Goal: Information Seeking & Learning: Learn about a topic

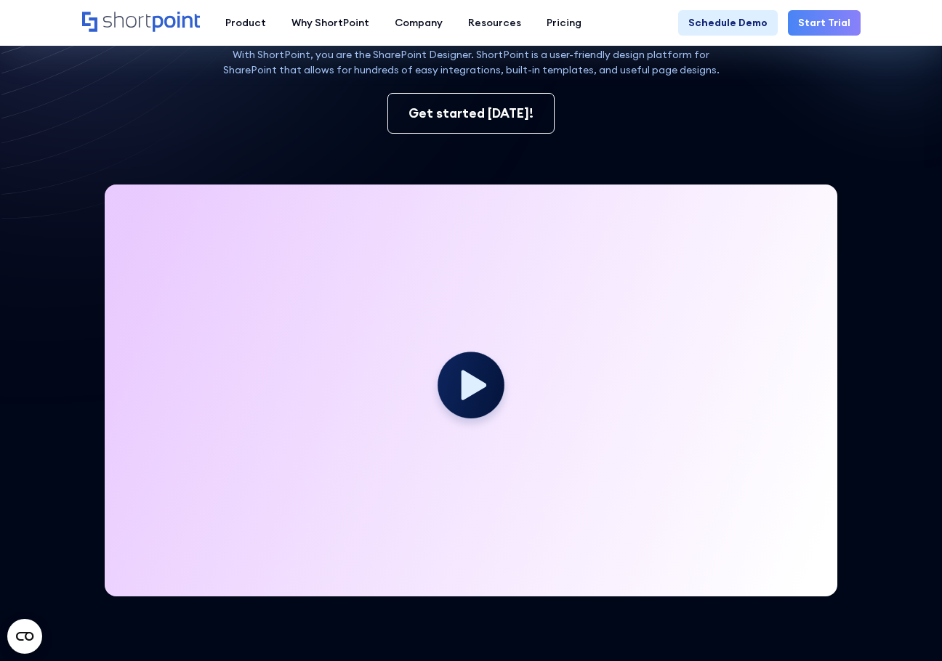
scroll to position [242, 0]
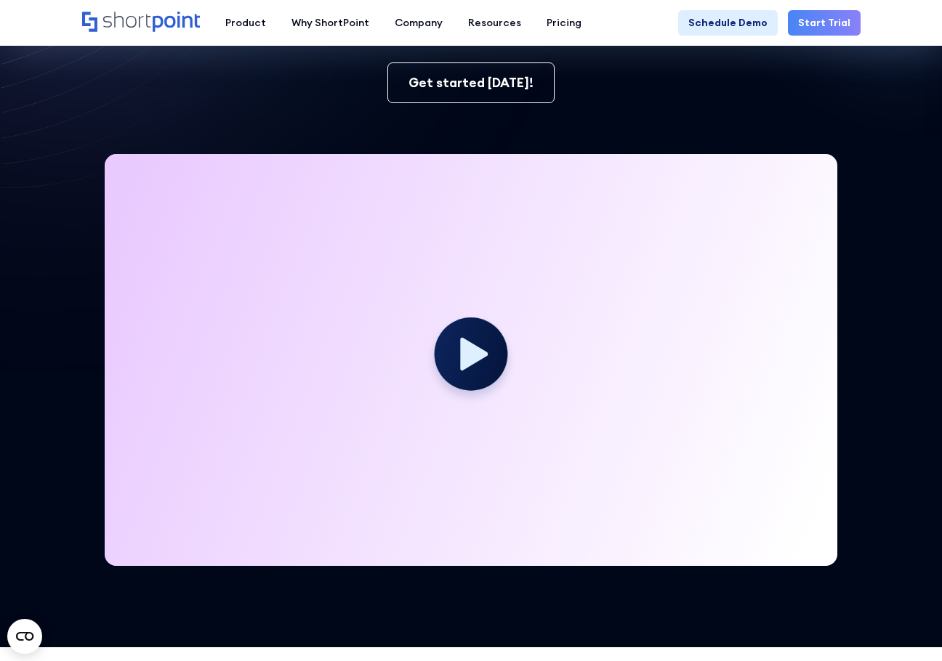
click at [443, 356] on circle at bounding box center [470, 353] width 73 height 73
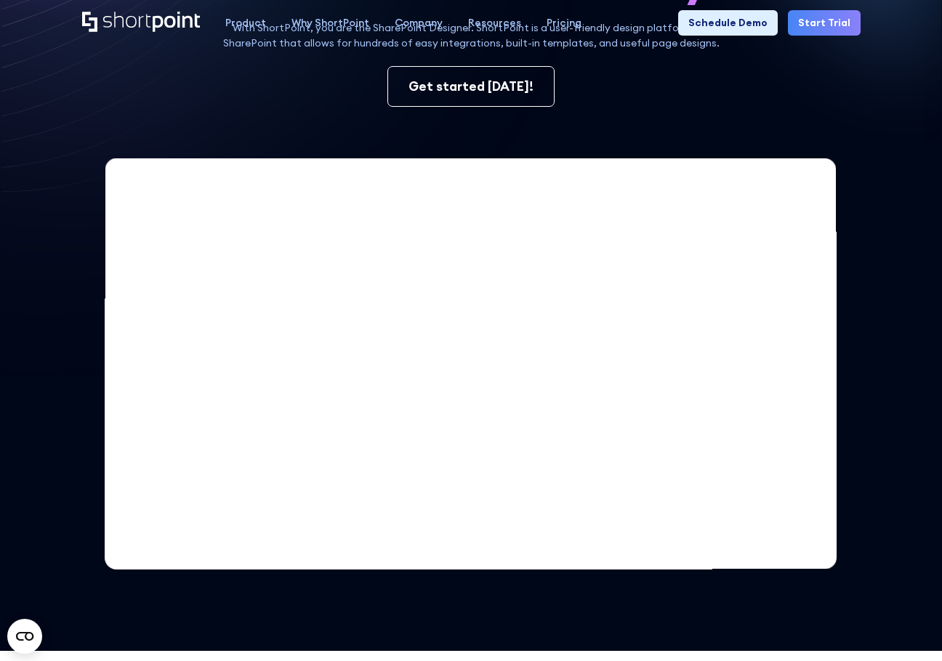
scroll to position [0, 0]
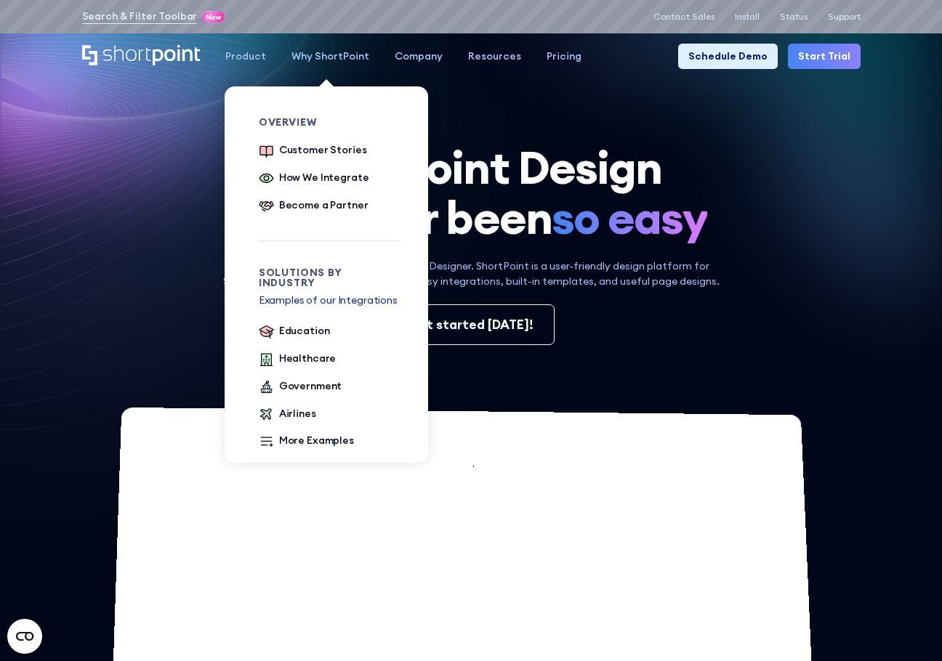
click at [341, 54] on div "Why ShortPoint" at bounding box center [330, 56] width 78 height 15
click at [315, 177] on div "How We Integrate" at bounding box center [324, 177] width 90 height 15
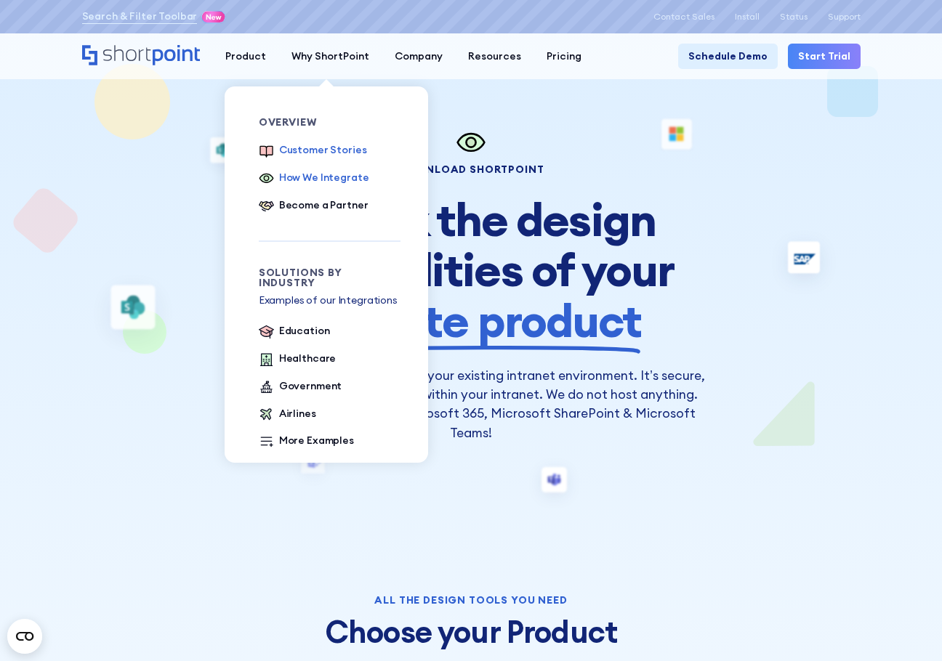
click at [331, 155] on div "Customer Stories" at bounding box center [323, 149] width 88 height 15
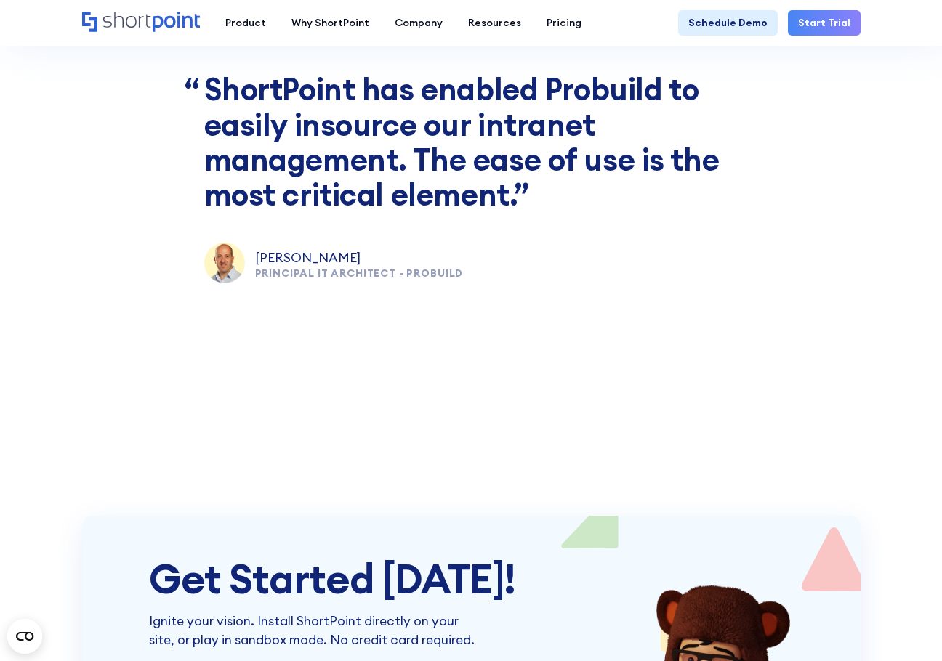
scroll to position [4480, 0]
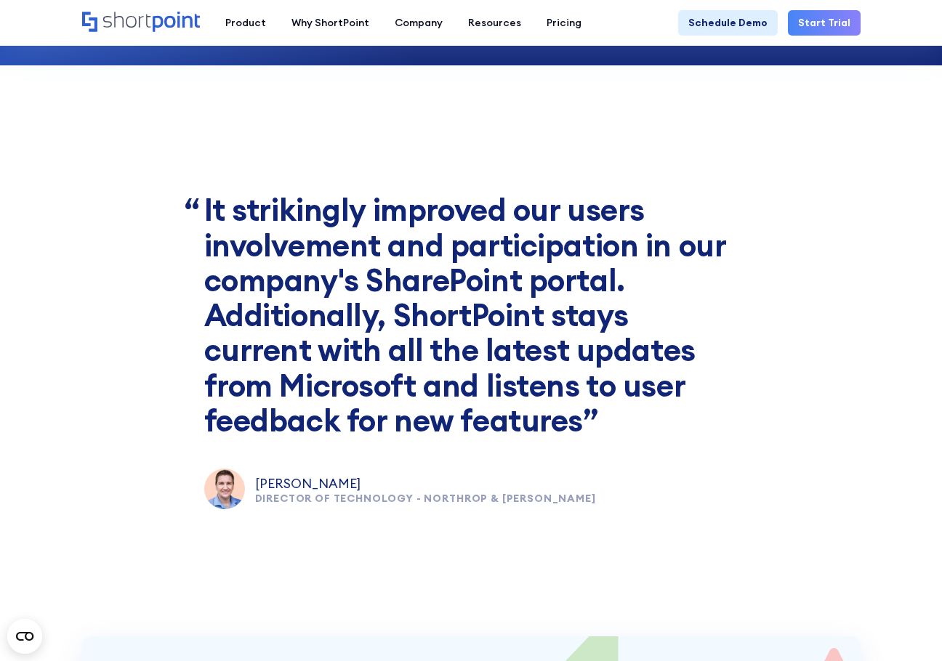
click at [347, 253] on blockquote "It strikingly improved our users involvement and participation in our company's…" at bounding box center [471, 316] width 534 height 246
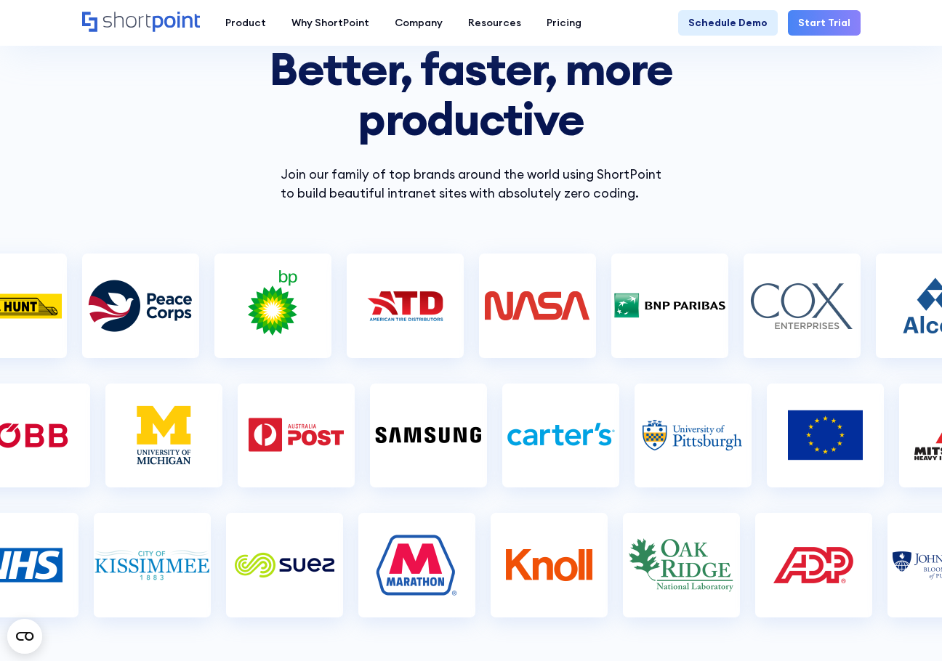
scroll to position [0, 0]
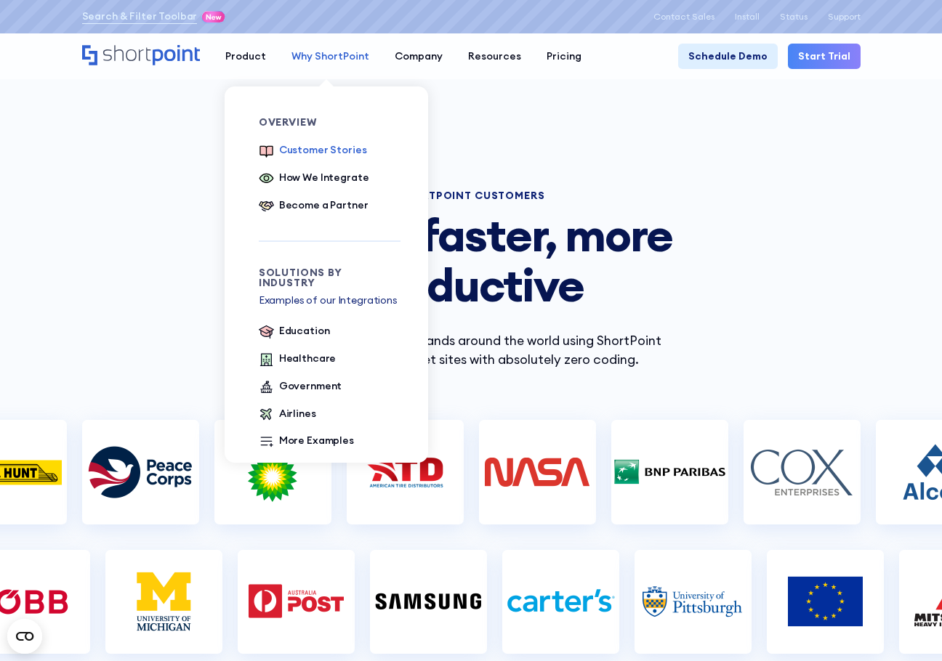
click at [334, 64] on link "Why ShortPoint" at bounding box center [330, 56] width 103 height 25
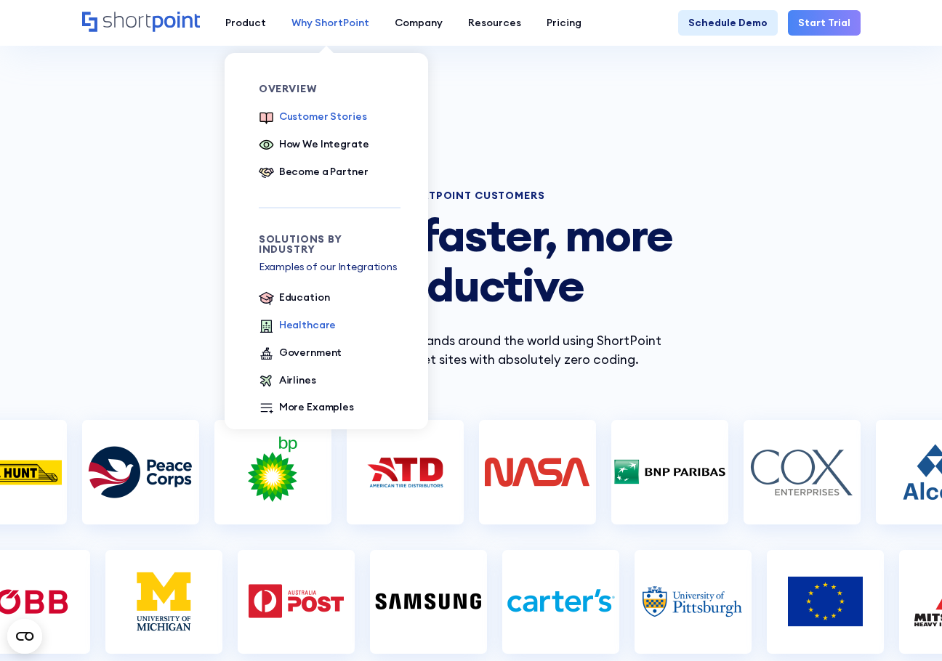
scroll to position [121, 0]
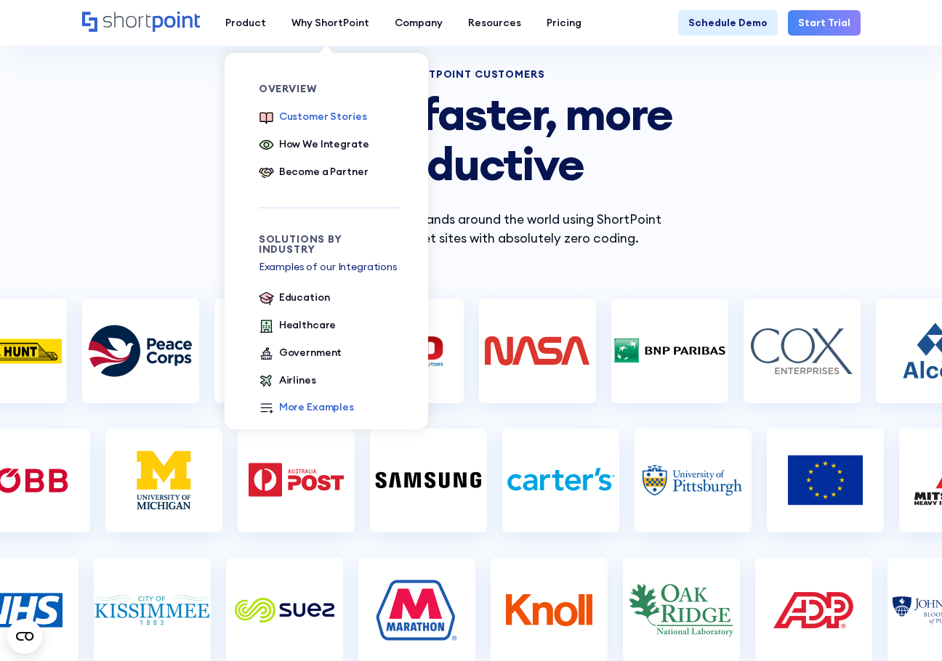
click at [305, 400] on div "More Examples" at bounding box center [316, 407] width 75 height 15
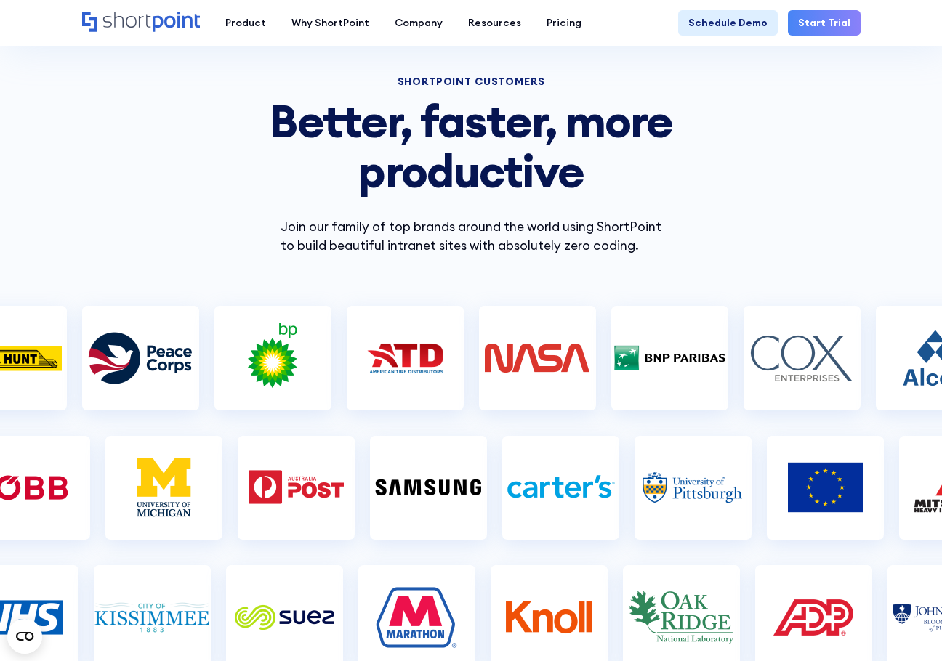
scroll to position [0, 0]
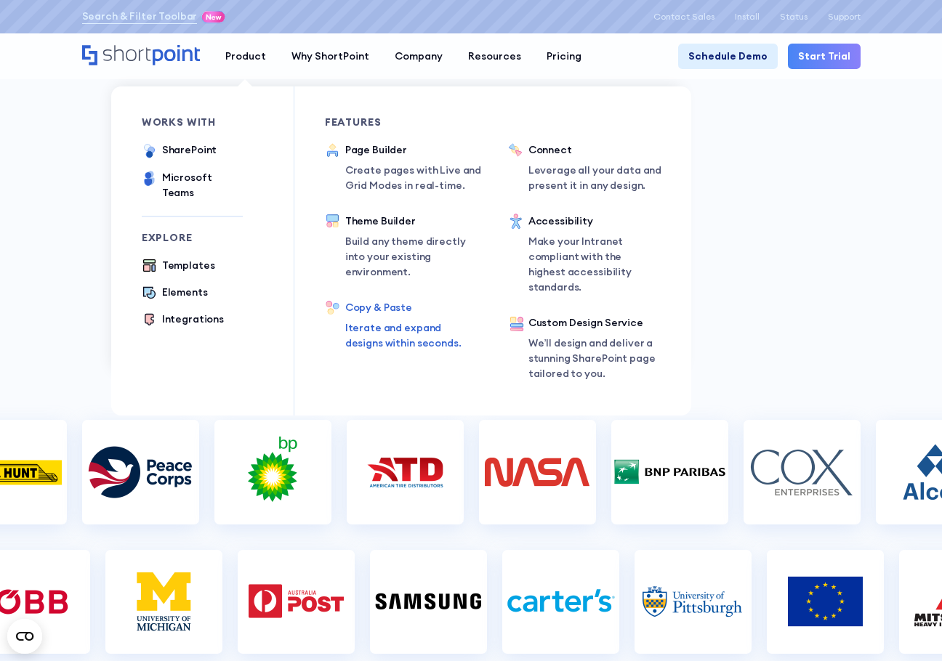
click at [364, 311] on div "Copy & Paste" at bounding box center [411, 307] width 132 height 15
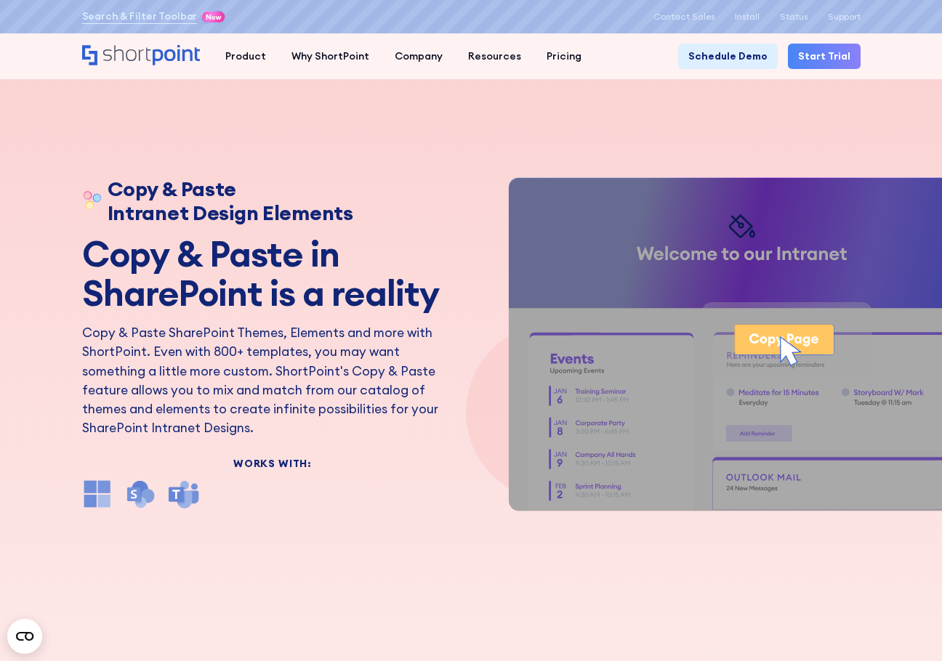
click at [485, 573] on div "Copy & Paste Intranet Design Elements Copy & Paste in SharePoint is a reality C…" at bounding box center [471, 330] width 942 height 661
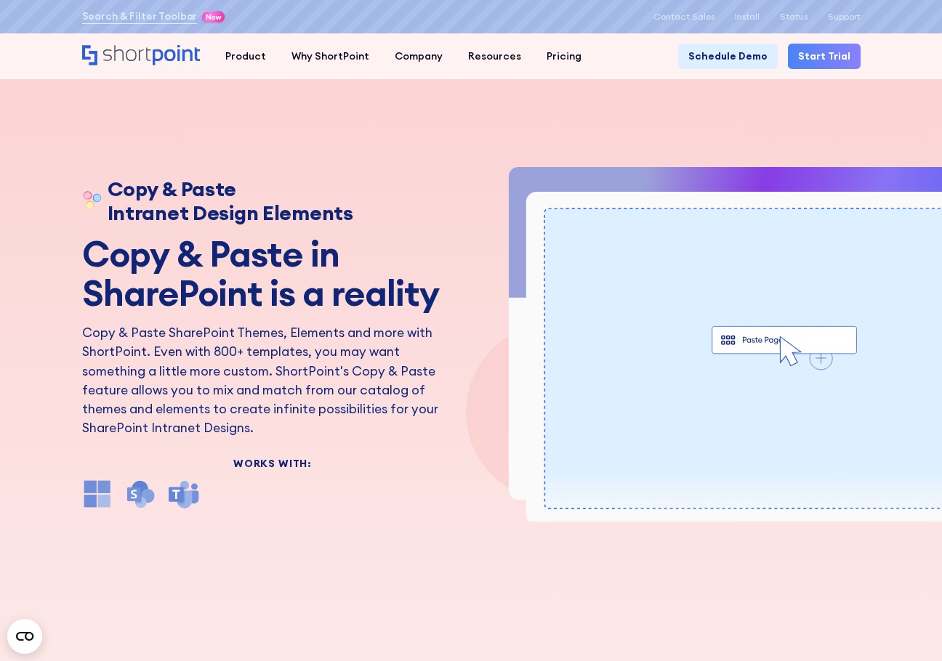
click at [360, 533] on div "Copy & Paste Intranet Design Elements Copy & Paste in SharePoint is a reality C…" at bounding box center [471, 330] width 942 height 661
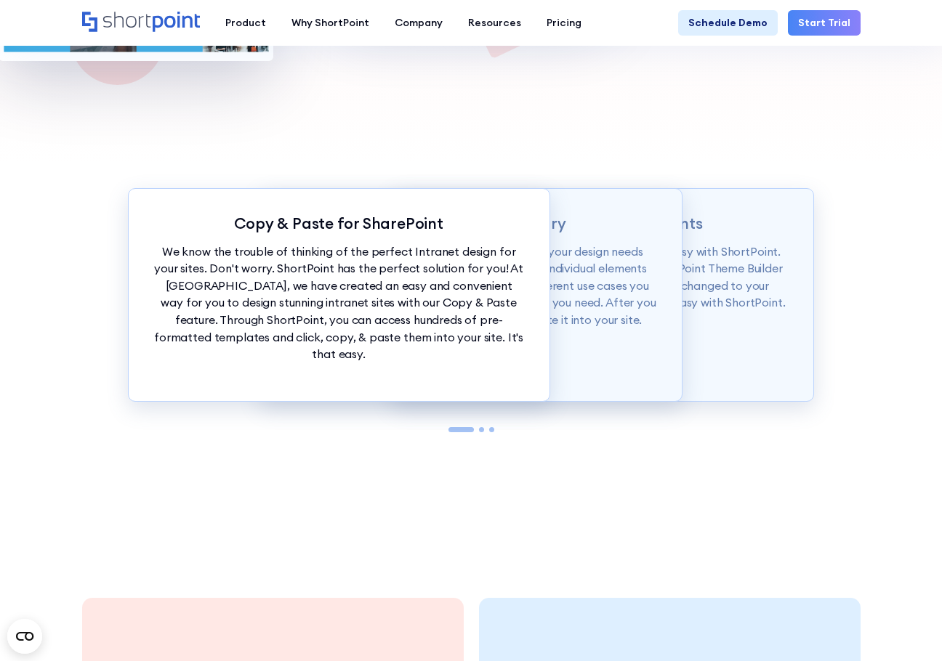
scroll to position [1332, 0]
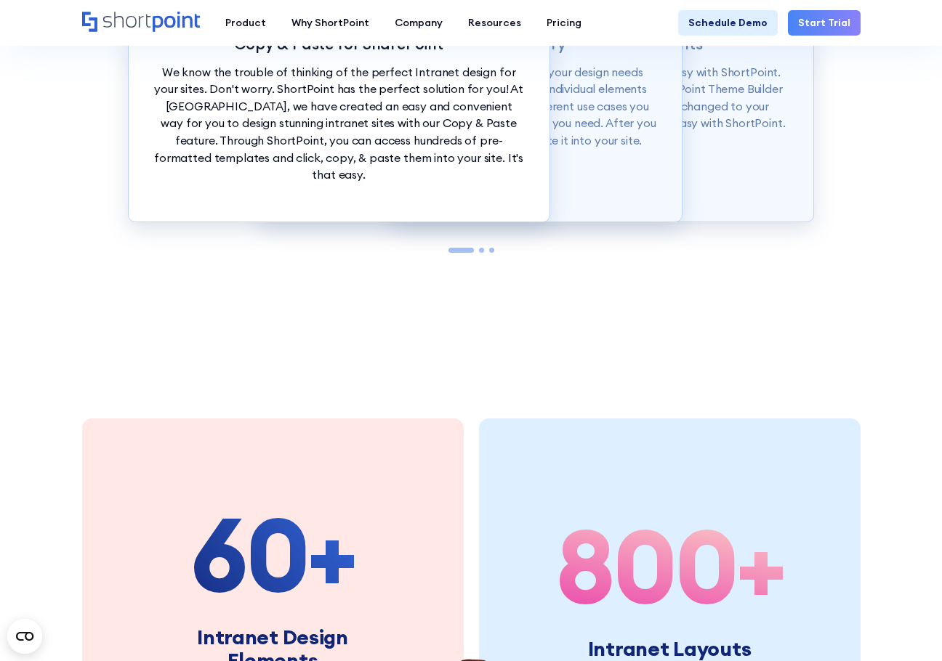
click at [366, 363] on section "60 + Intranet Design Elements Make unique element combinations 800 + Intranet L…" at bounding box center [471, 603] width 942 height 572
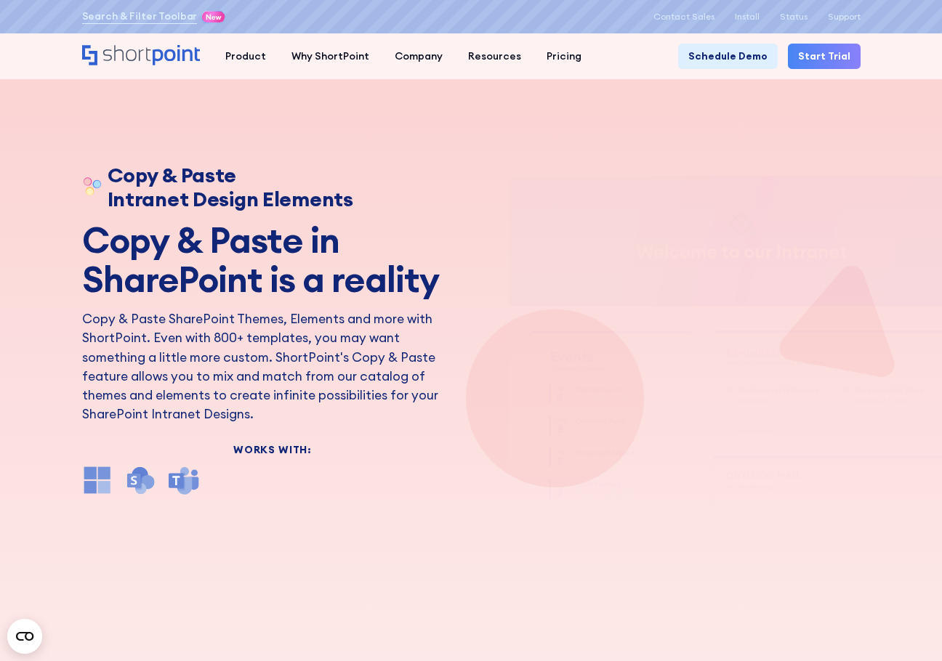
scroll to position [0, 0]
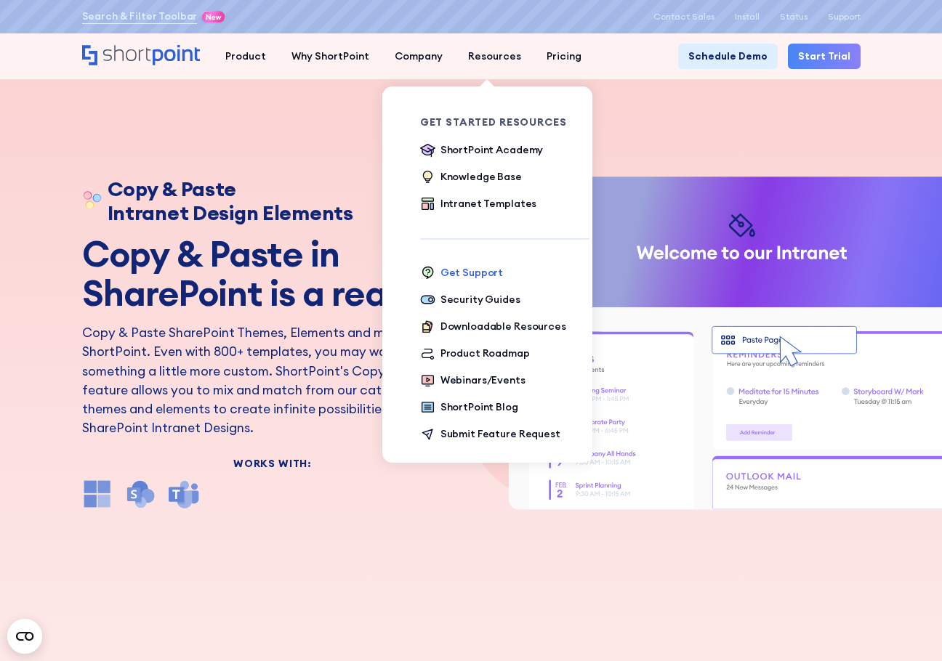
click at [447, 274] on div "Get Support" at bounding box center [471, 272] width 62 height 15
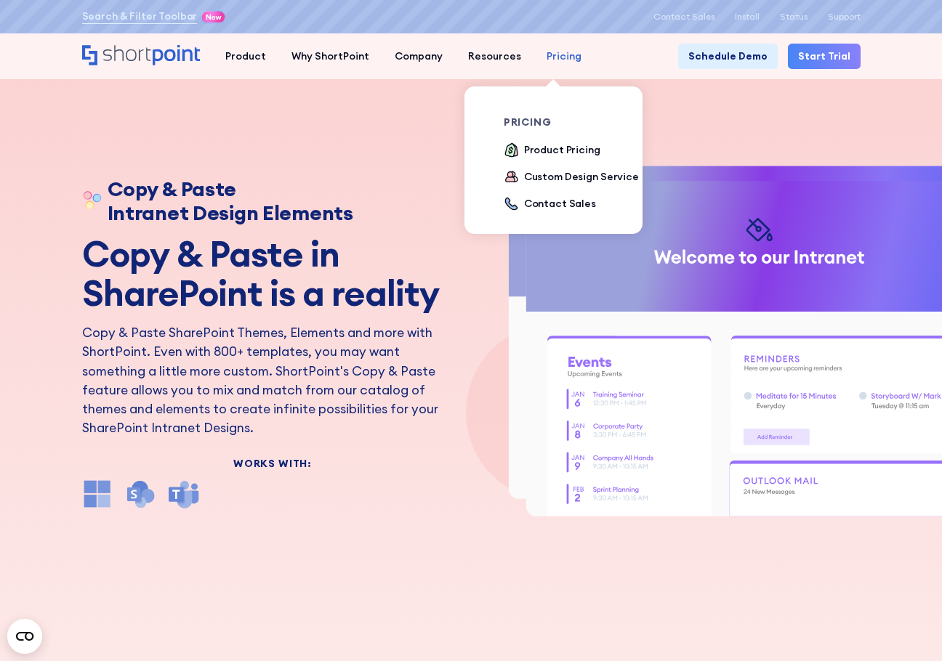
click at [546, 49] on div "Pricing" at bounding box center [563, 56] width 35 height 15
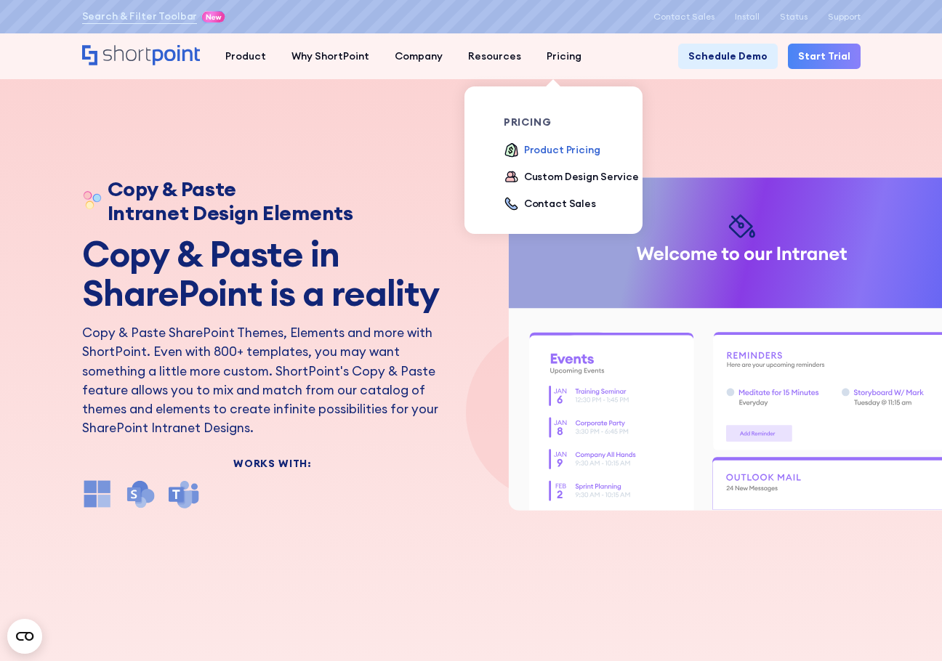
click at [541, 149] on div "Product Pricing" at bounding box center [562, 149] width 76 height 15
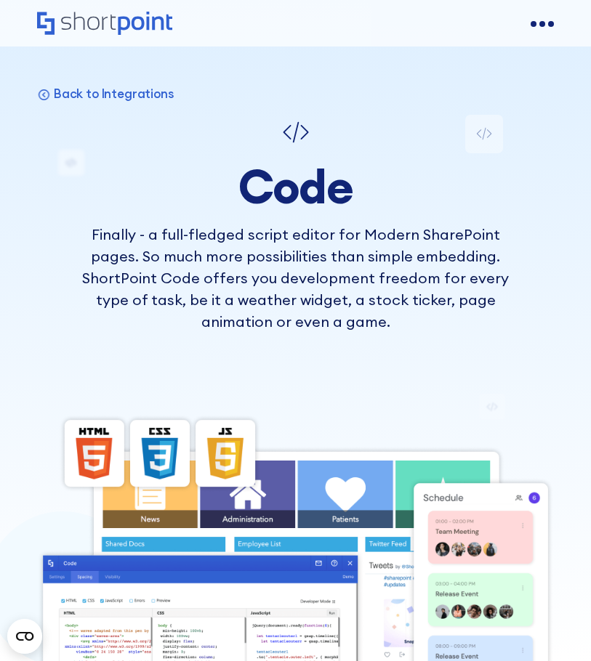
click at [531, 30] on div "open menu" at bounding box center [541, 23] width 23 height 23
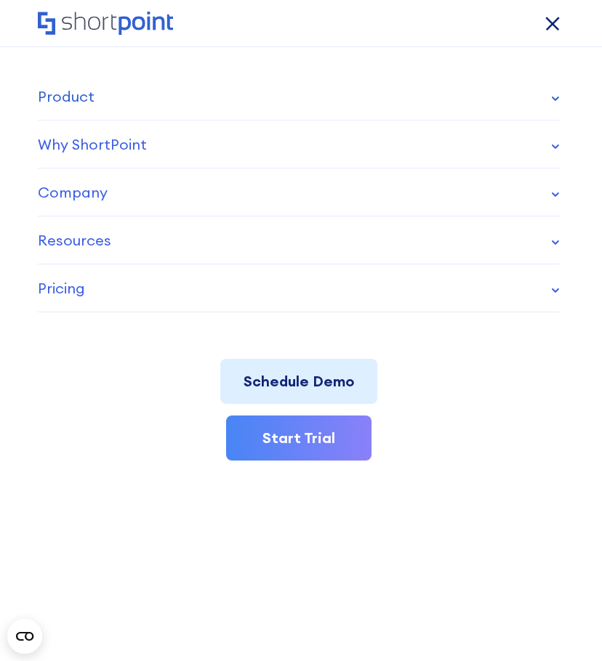
click at [68, 86] on div "Product" at bounding box center [66, 97] width 57 height 22
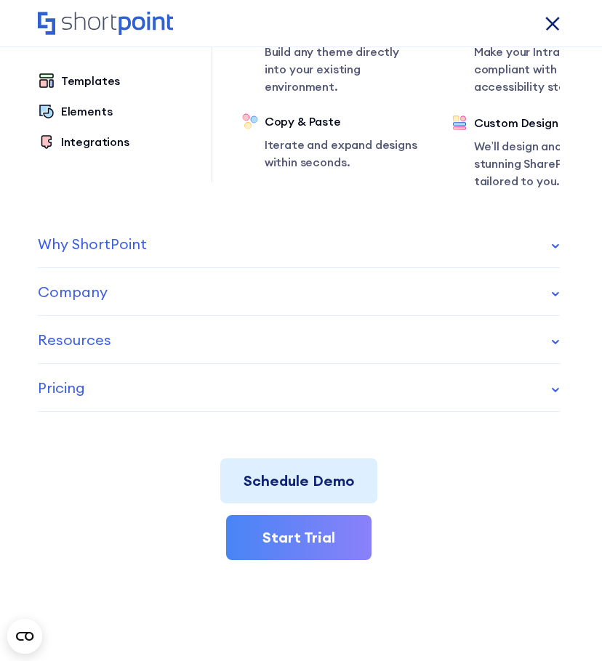
scroll to position [242, 0]
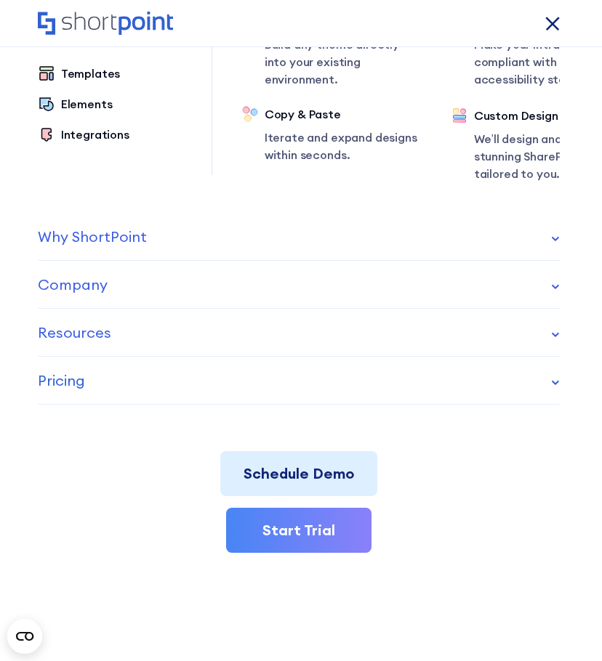
click at [67, 381] on div "Pricing" at bounding box center [61, 381] width 47 height 22
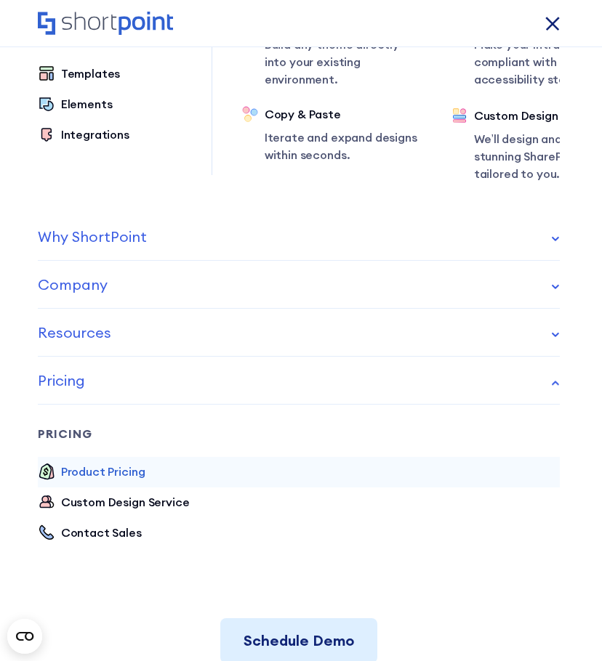
click at [118, 476] on div "Product Pricing" at bounding box center [103, 471] width 84 height 17
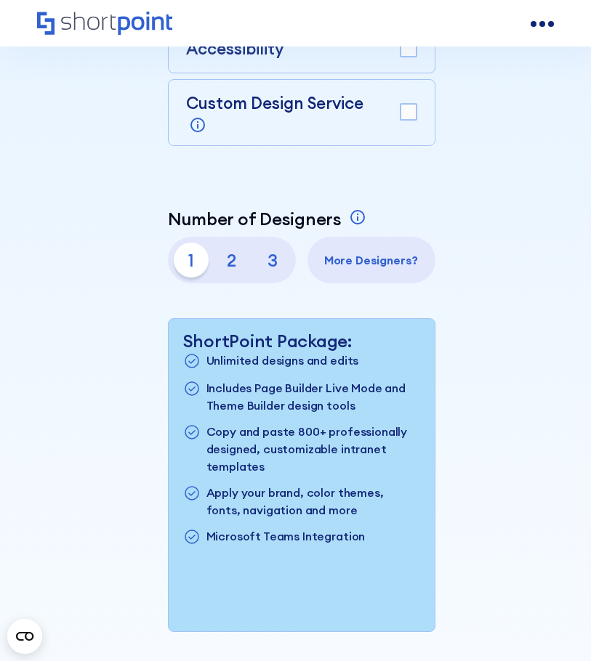
scroll to position [242, 0]
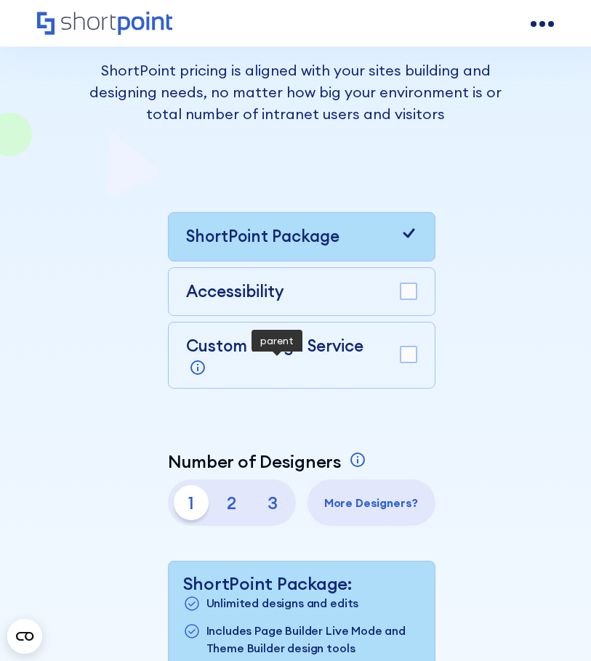
click at [195, 368] on icon at bounding box center [197, 367] width 17 height 17
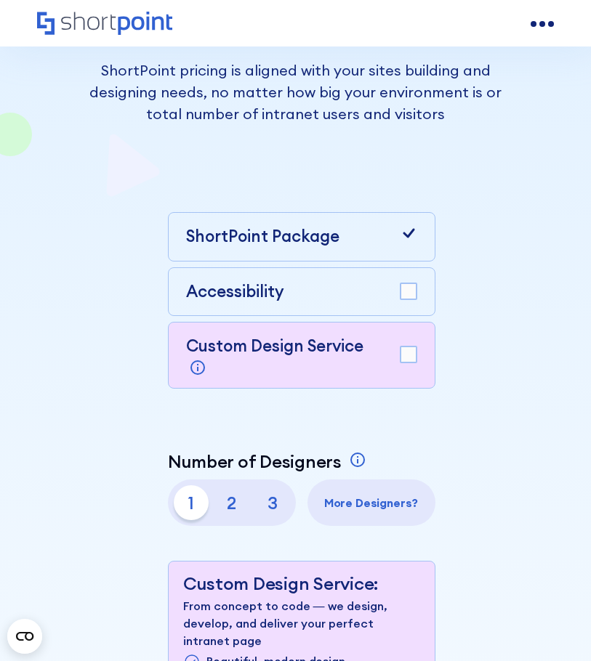
click at [329, 246] on p "ShortPoint Package" at bounding box center [262, 236] width 153 height 25
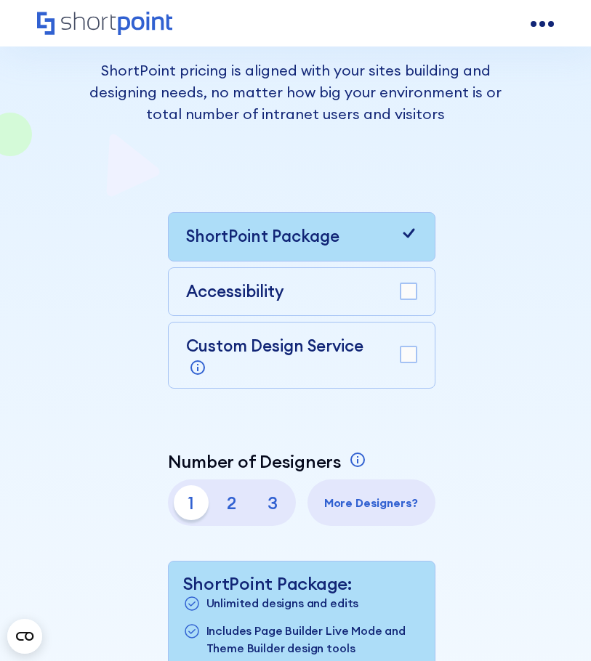
click at [388, 292] on div "Accessibility" at bounding box center [301, 292] width 231 height 25
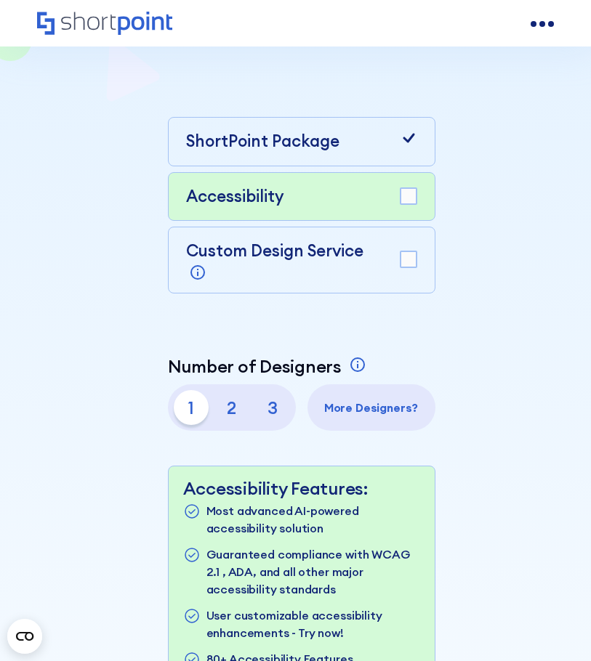
scroll to position [363, 0]
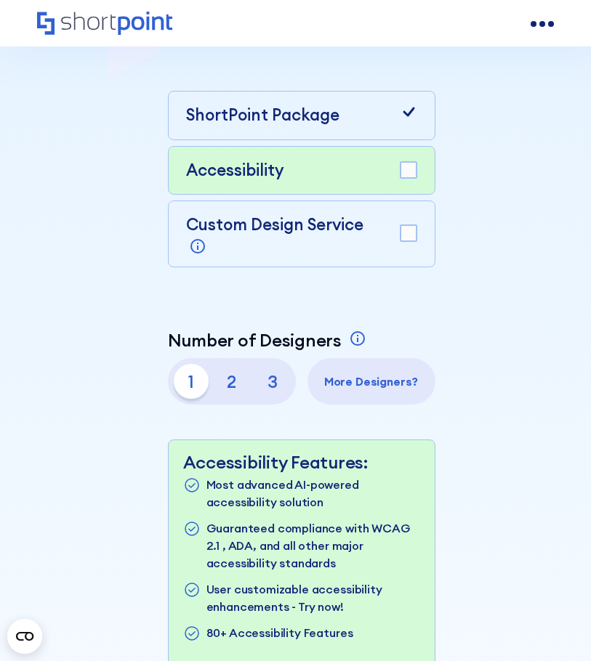
click at [406, 170] on rect at bounding box center [408, 170] width 16 height 16
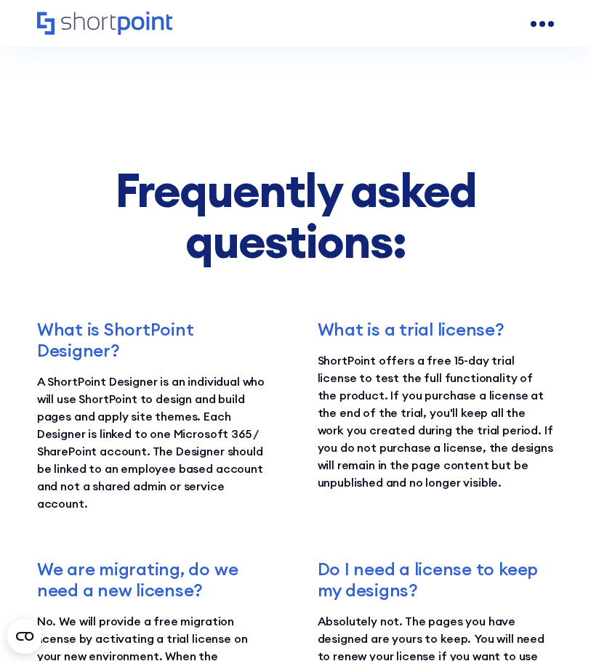
scroll to position [2664, 0]
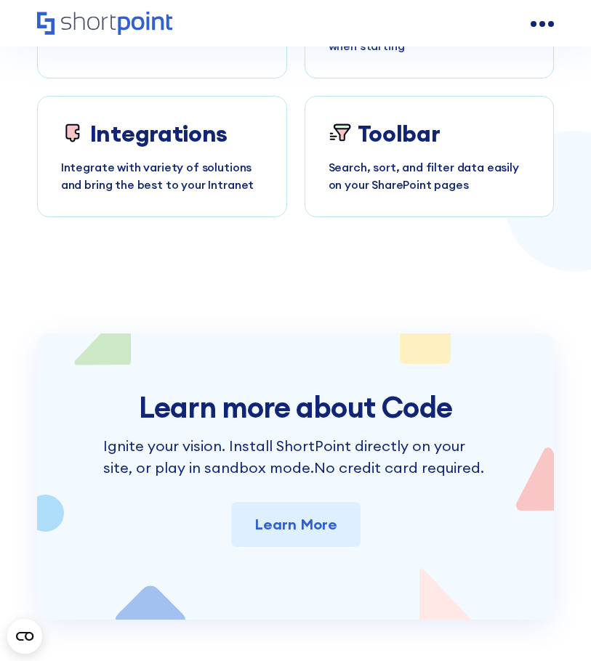
scroll to position [6387, 0]
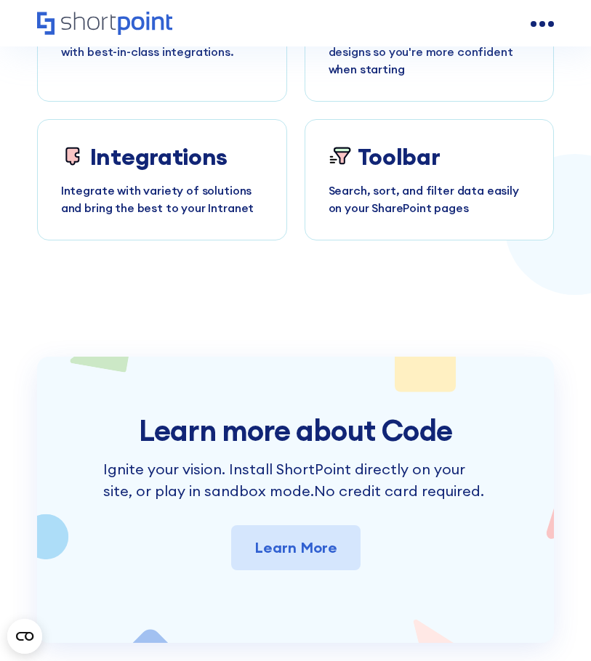
click at [285, 533] on link "Learn More" at bounding box center [295, 547] width 129 height 45
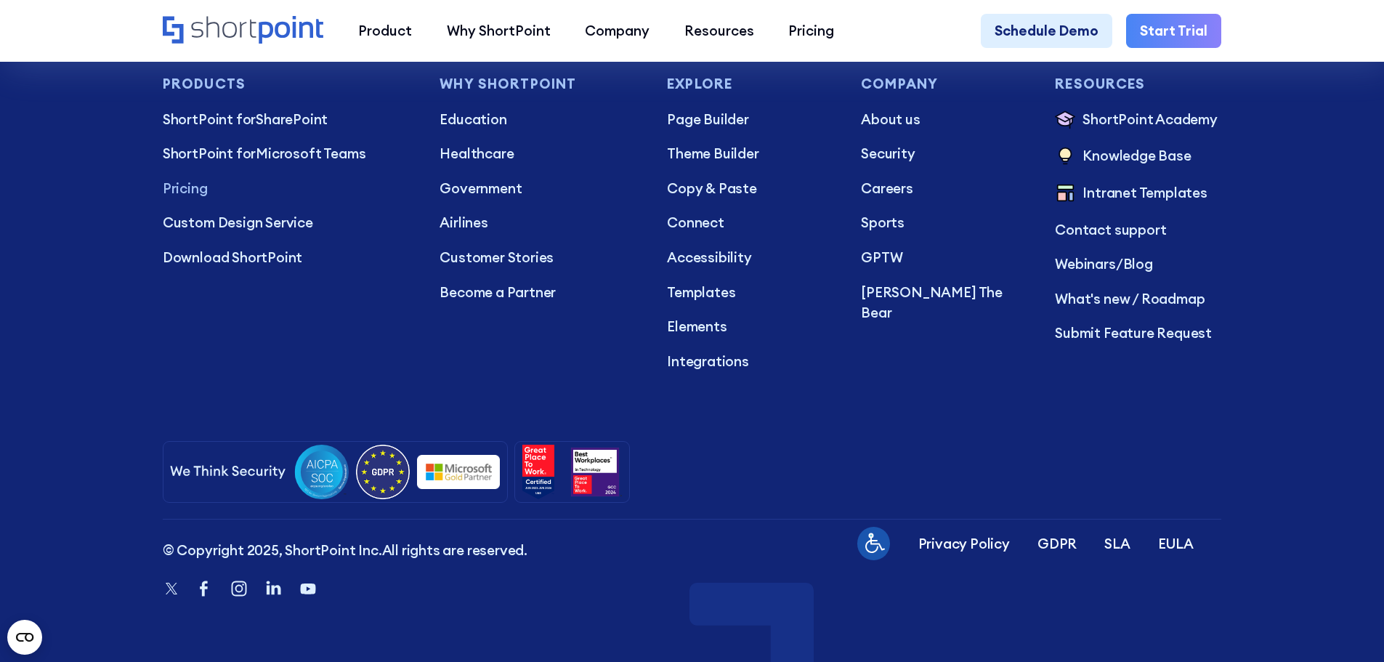
scroll to position [4398, 0]
click at [243, 22] on icon "Home" at bounding box center [243, 30] width 161 height 28
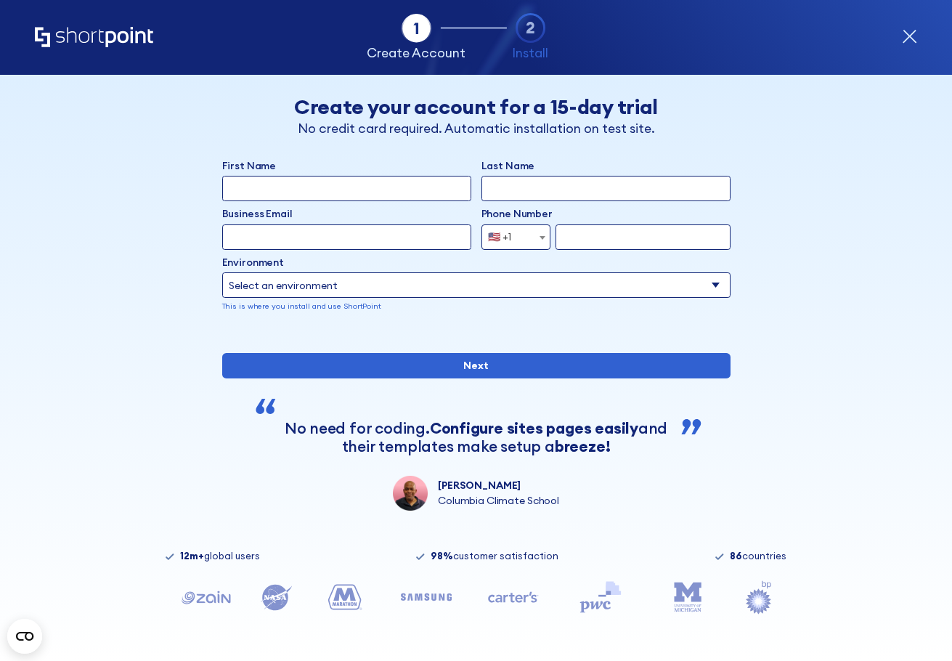
click at [118, 36] on icon "Home" at bounding box center [94, 37] width 118 height 20
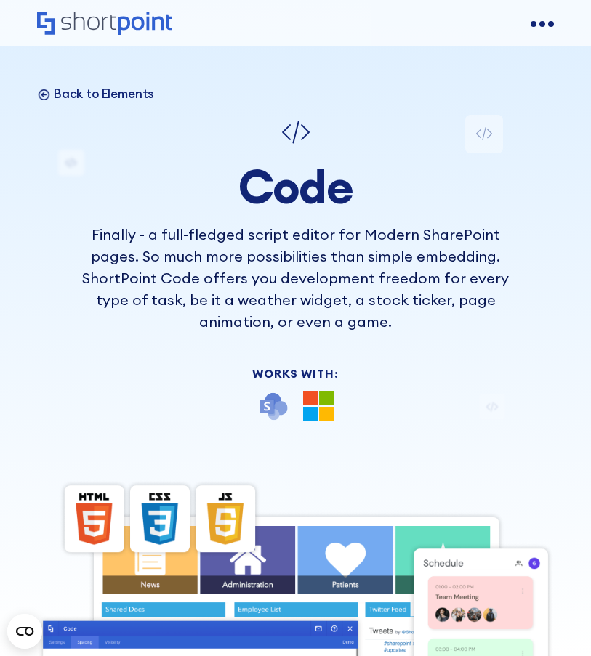
click at [119, 94] on p "Back to Elements" at bounding box center [104, 94] width 100 height 16
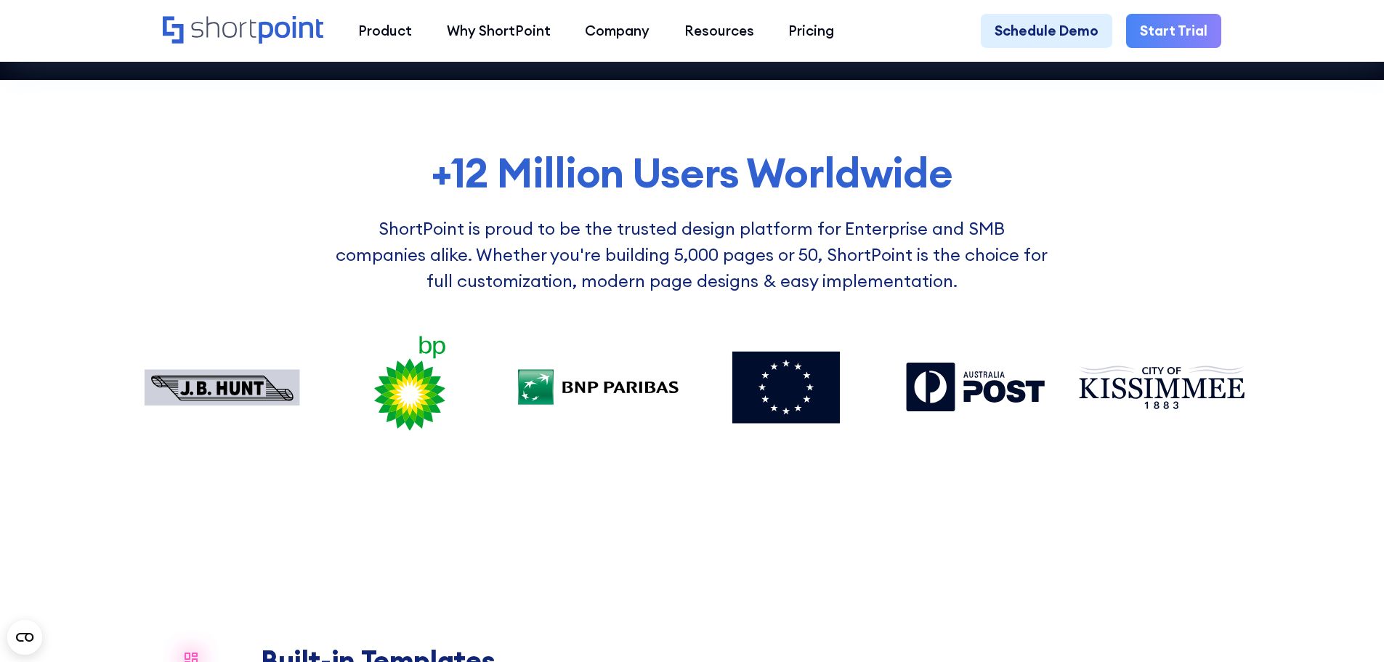
scroll to position [1211, 0]
